Goal: Task Accomplishment & Management: Complete application form

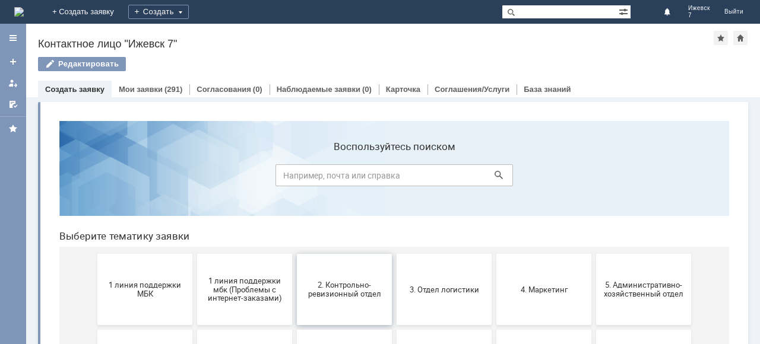
click at [354, 311] on button "2. Контрольно-ревизионный отдел" at bounding box center [344, 289] width 95 height 71
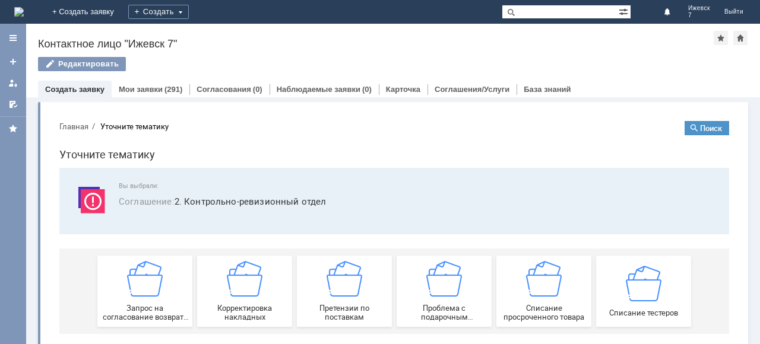
click at [553, 53] on div "Назад | Контактное лицо "Ижевск 7" Контактное лицо "Ижевск 7" Редактировать emp…" at bounding box center [393, 61] width 734 height 74
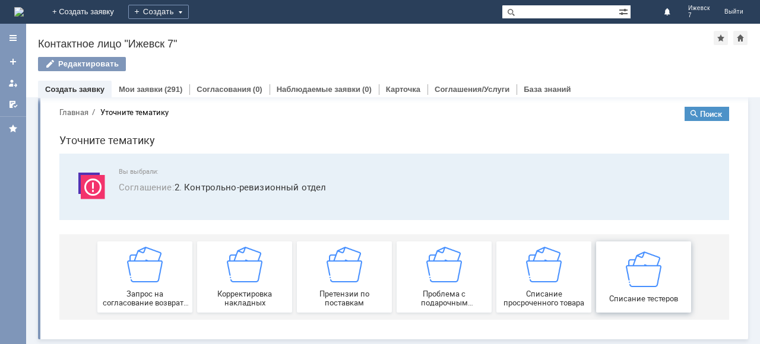
click at [661, 283] on div "Списание тестеров" at bounding box center [644, 277] width 88 height 52
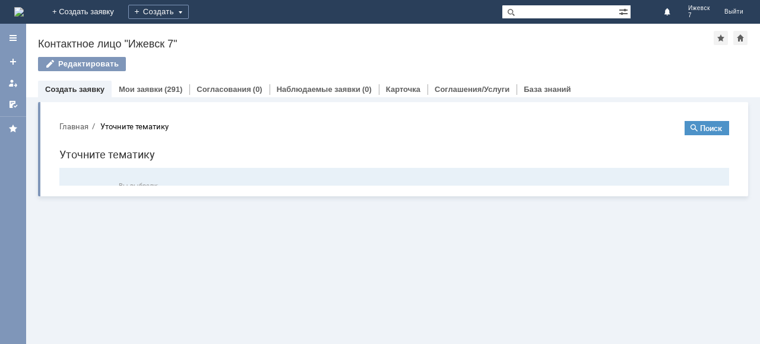
scroll to position [0, 0]
click at [661, 283] on div "Запрос на обслуживание Инцидент" at bounding box center [396, 308] width 598 height 85
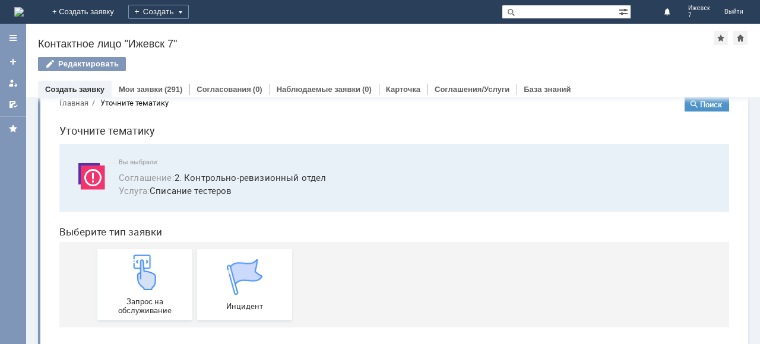
scroll to position [32, 0]
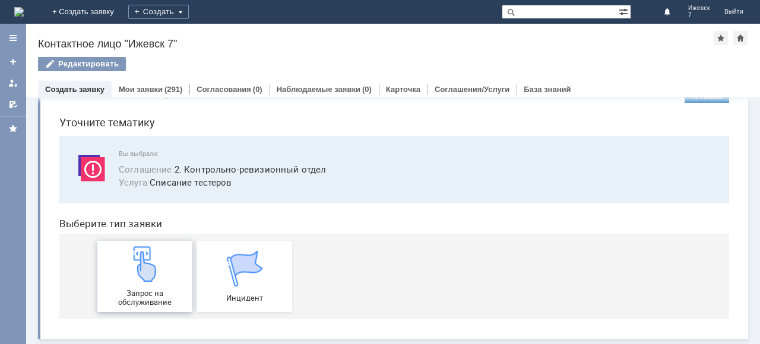
click at [159, 284] on div "Запрос на обслуживание" at bounding box center [145, 276] width 88 height 61
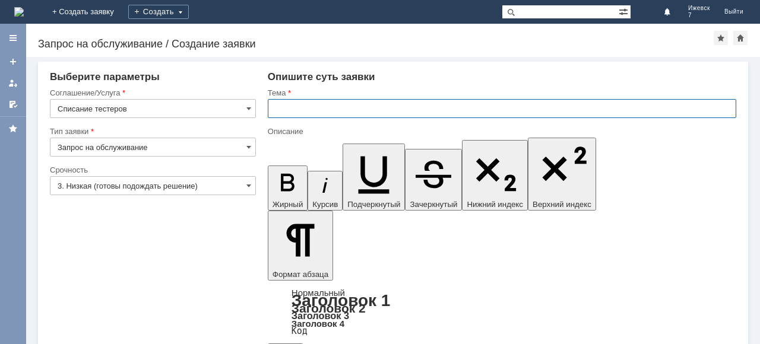
click at [296, 103] on input "text" at bounding box center [502, 108] width 468 height 19
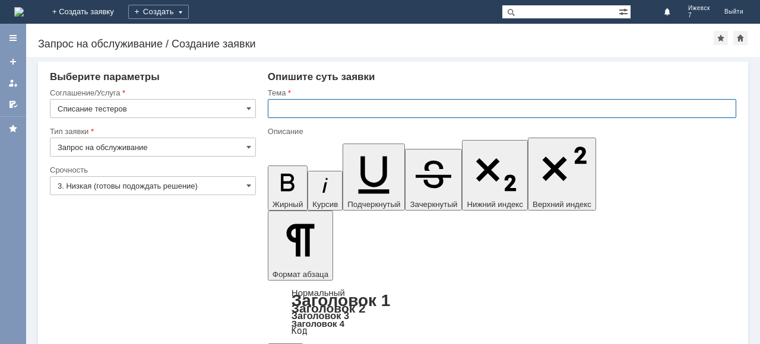
click at [274, 109] on input "text" at bounding box center [502, 108] width 468 height 19
type input "списание тестеров"
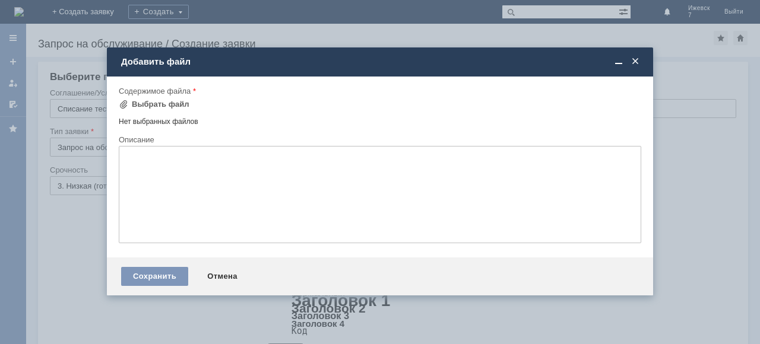
click at [158, 179] on textarea at bounding box center [380, 194] width 522 height 97
click at [147, 100] on div "Выбрать файл" at bounding box center [161, 104] width 58 height 9
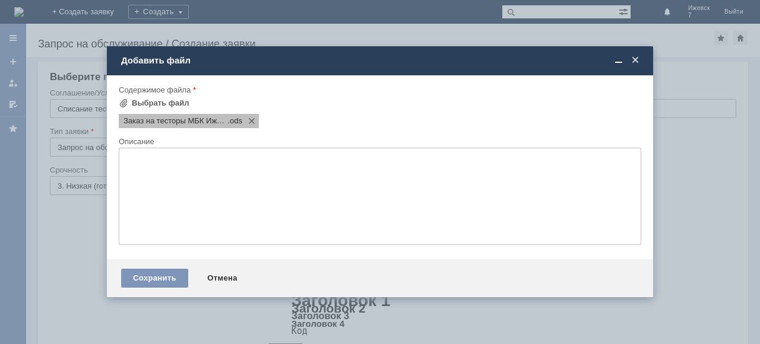
click at [192, 124] on span "Заказ на тесторы МБК Ижевск 7" at bounding box center [175, 120] width 104 height 9
click at [159, 119] on span "Заказ на тесторы МБК Ижевск 7" at bounding box center [175, 120] width 104 height 9
click at [142, 122] on span "Заказ на тесторы МБК Ижевск 7" at bounding box center [175, 120] width 104 height 9
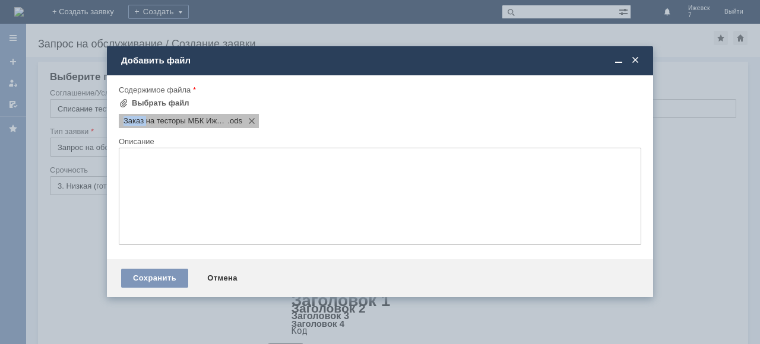
click at [142, 122] on span "Заказ на тесторы МБК Ижевск 7" at bounding box center [175, 120] width 104 height 9
click at [126, 121] on span "Заказ на тесторы МБК Ижевск 7" at bounding box center [175, 120] width 104 height 9
click at [252, 120] on span at bounding box center [249, 120] width 14 height 9
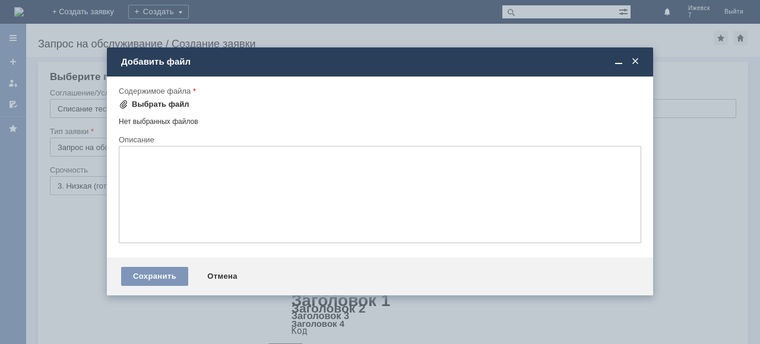
click at [165, 108] on div "Выбрать файл" at bounding box center [161, 104] width 58 height 9
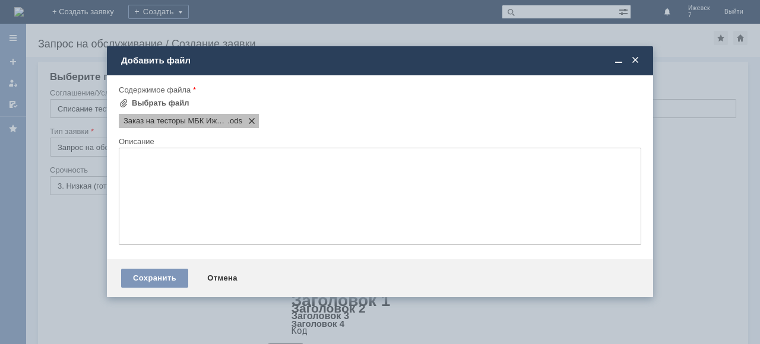
click at [250, 123] on span at bounding box center [249, 120] width 14 height 9
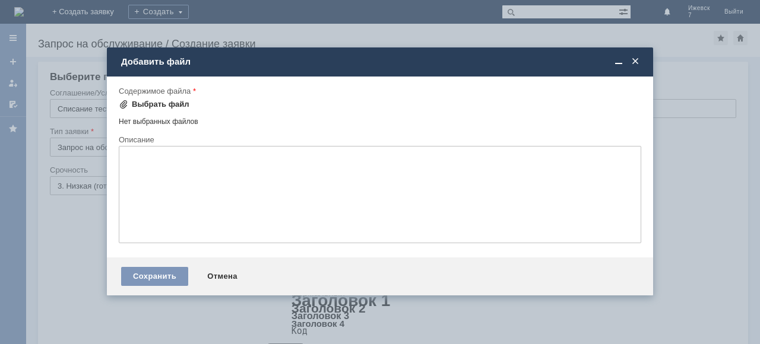
click at [157, 105] on div "Выбрать файл" at bounding box center [161, 104] width 58 height 9
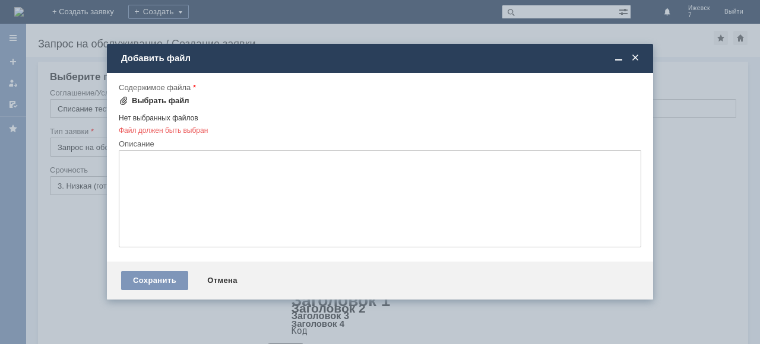
click at [161, 95] on div "Выбрать файл" at bounding box center [154, 101] width 71 height 14
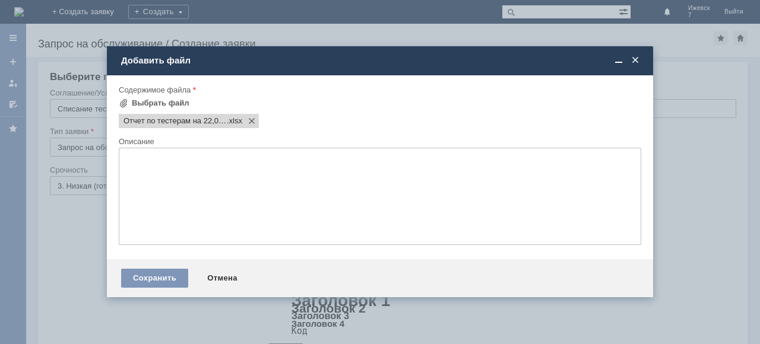
click at [141, 159] on textarea at bounding box center [380, 196] width 522 height 97
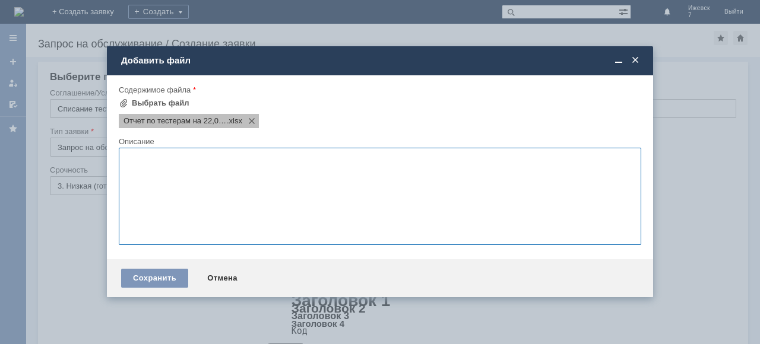
click at [182, 122] on span "Отчет по тестерам на 22,09,25" at bounding box center [174, 120] width 103 height 9
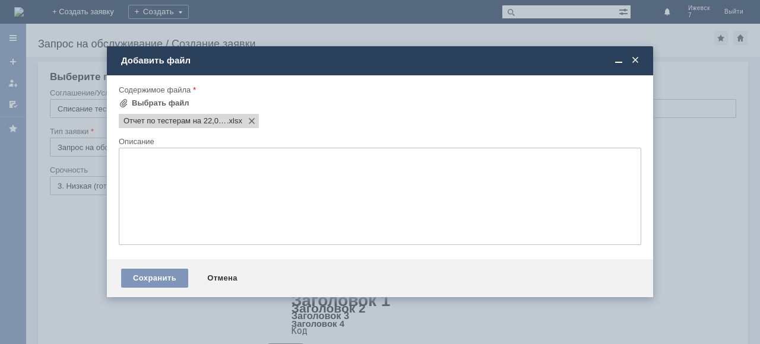
click at [158, 158] on textarea at bounding box center [380, 196] width 522 height 97
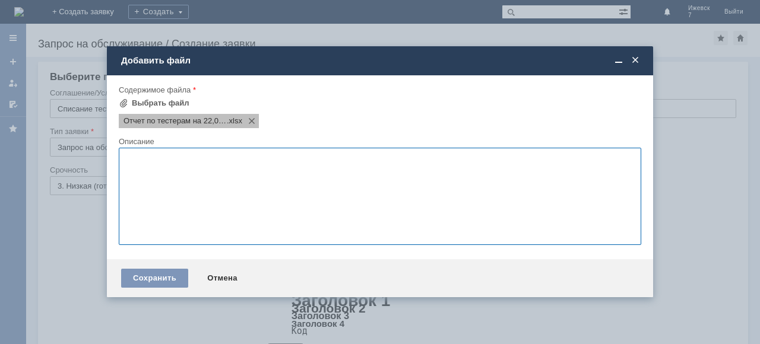
click at [173, 117] on span "Отчет по тестерам на 22,09,25" at bounding box center [174, 120] width 103 height 9
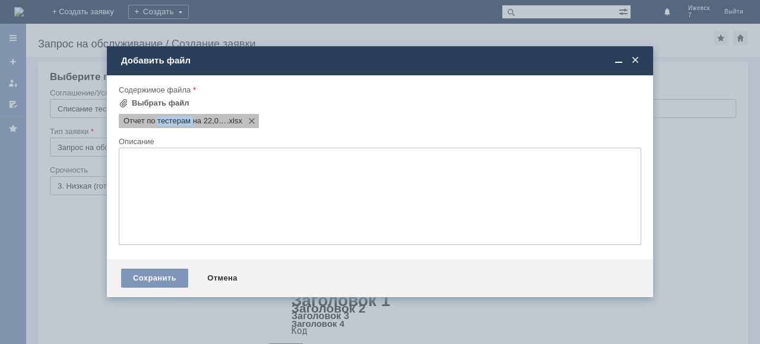
click at [173, 117] on span "Отчет по тестерам на 22,09,25" at bounding box center [174, 120] width 103 height 9
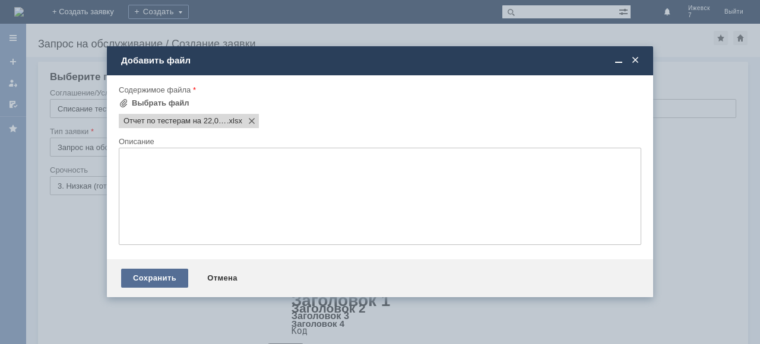
click at [154, 277] on div "Сохранить" at bounding box center [154, 278] width 67 height 19
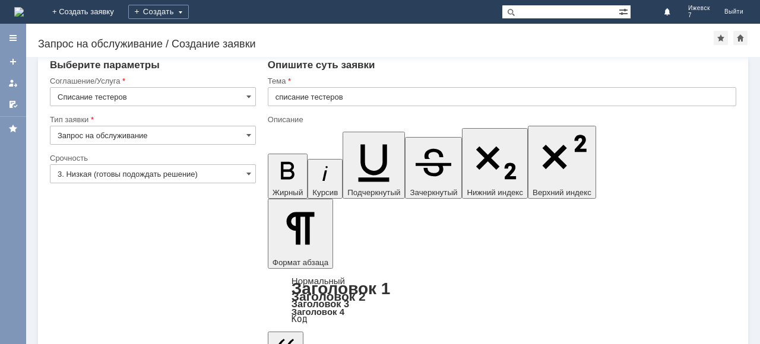
scroll to position [15, 0]
